Goal: Book appointment/travel/reservation

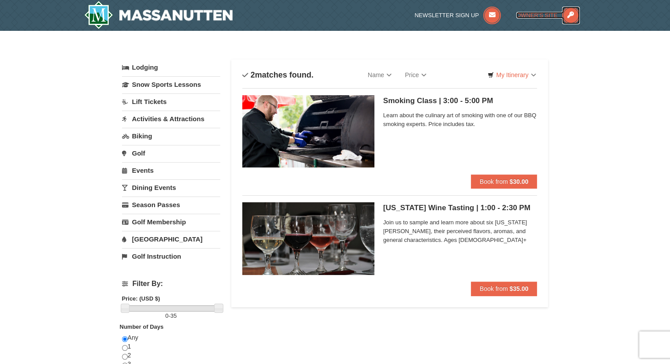
click at [532, 14] on span "Owner's Site" at bounding box center [536, 15] width 41 height 7
click at [151, 170] on link "Events" at bounding box center [171, 170] width 98 height 16
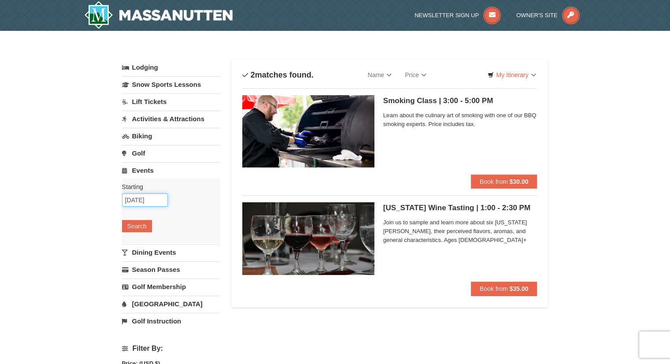
click at [155, 201] on input "[DATE]" at bounding box center [145, 199] width 46 height 13
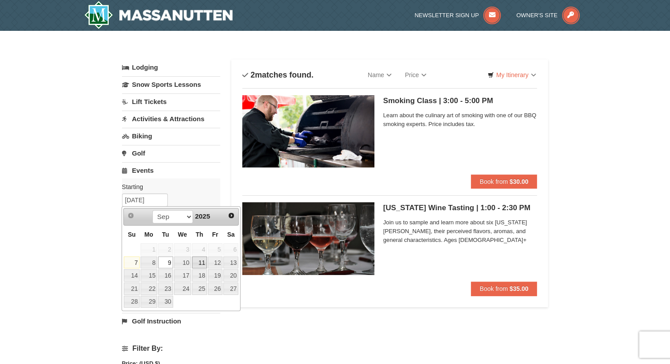
click at [204, 264] on link "11" at bounding box center [199, 262] width 15 height 12
type input "[DATE]"
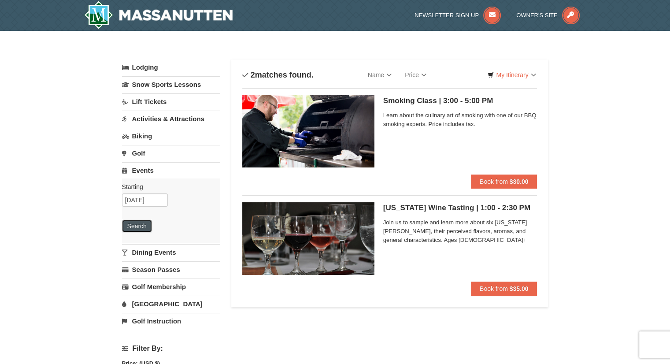
click at [144, 231] on button "Search" at bounding box center [137, 226] width 30 height 12
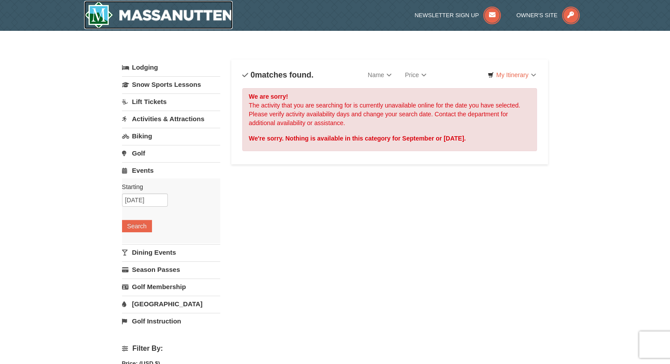
click at [170, 20] on img at bounding box center [158, 15] width 149 height 28
